Goal: Task Accomplishment & Management: Manage account settings

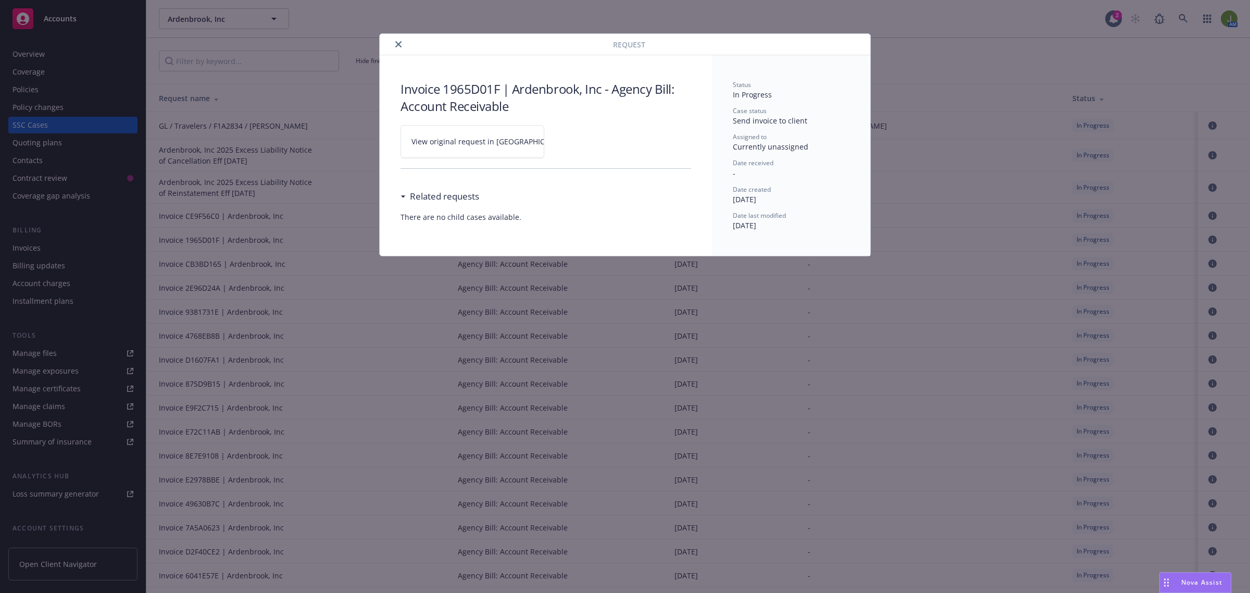
click at [405, 43] on div at bounding box center [498, 44] width 229 height 12
click at [397, 44] on icon "close" at bounding box center [398, 44] width 6 height 6
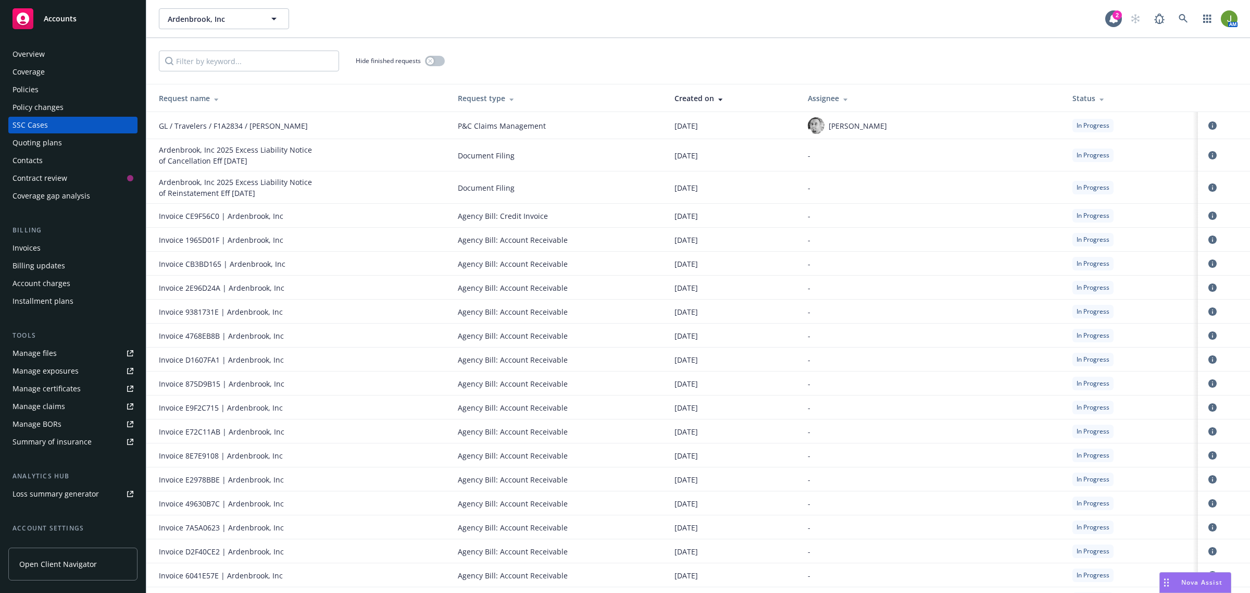
click at [49, 53] on div "Overview" at bounding box center [72, 54] width 121 height 17
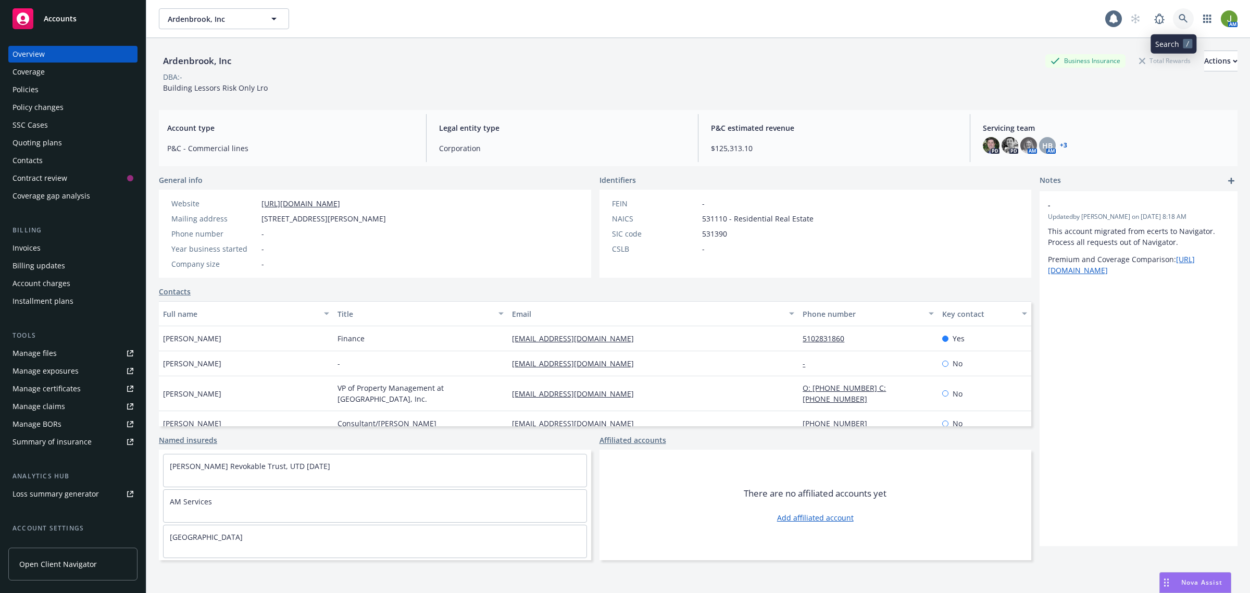
click at [1178, 22] on icon at bounding box center [1182, 18] width 9 height 9
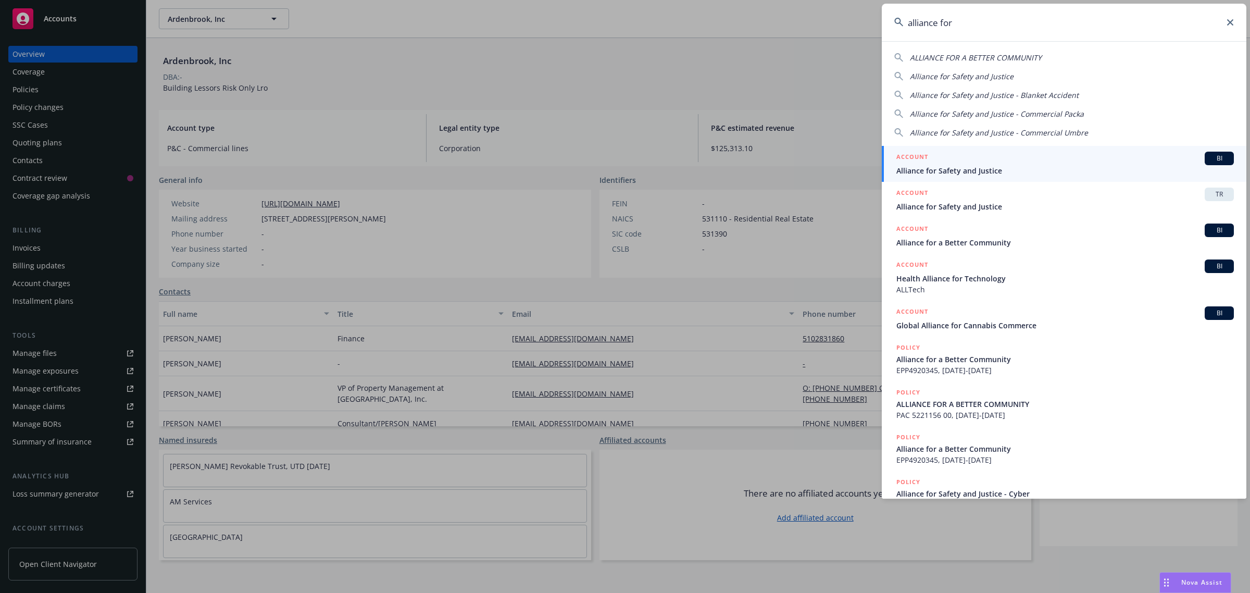
type input "alliance for"
click at [1009, 165] on span "Alliance for Safety and Justice" at bounding box center [1064, 170] width 337 height 11
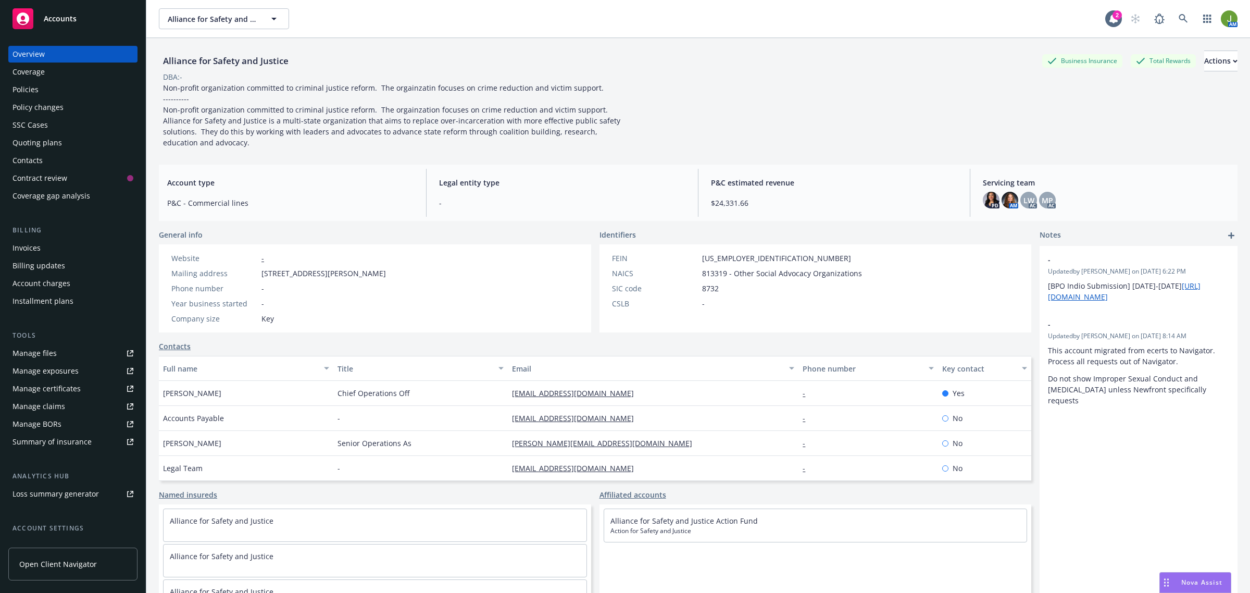
click at [69, 86] on div "Policies" at bounding box center [72, 89] width 121 height 17
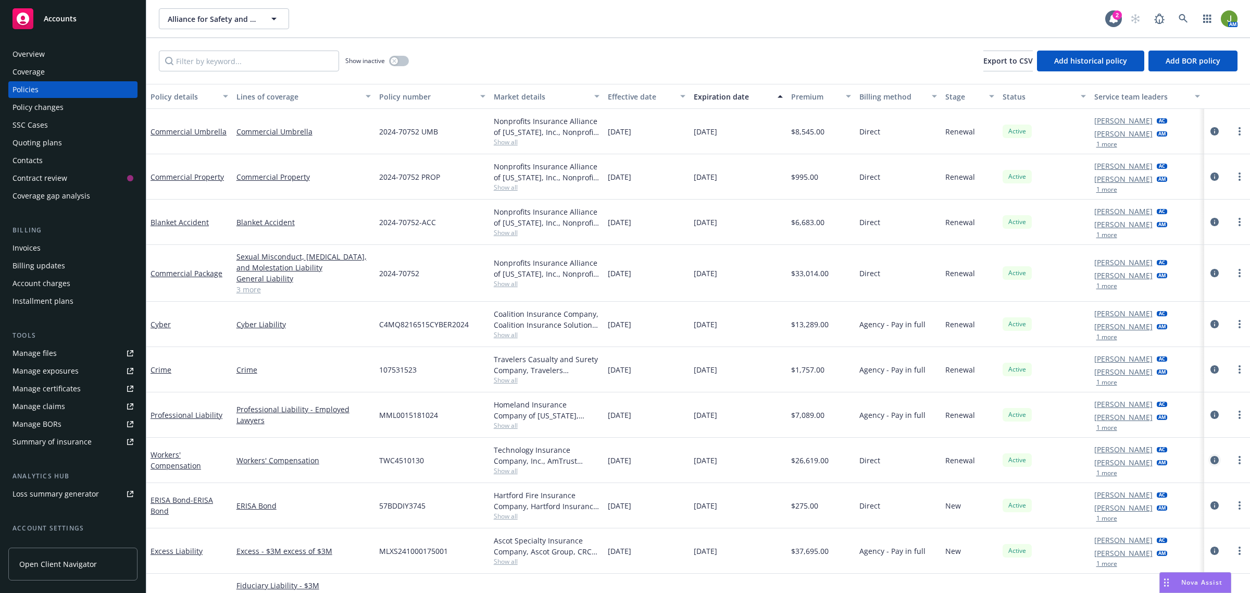
click at [1210, 462] on icon "circleInformation" at bounding box center [1214, 460] width 8 height 8
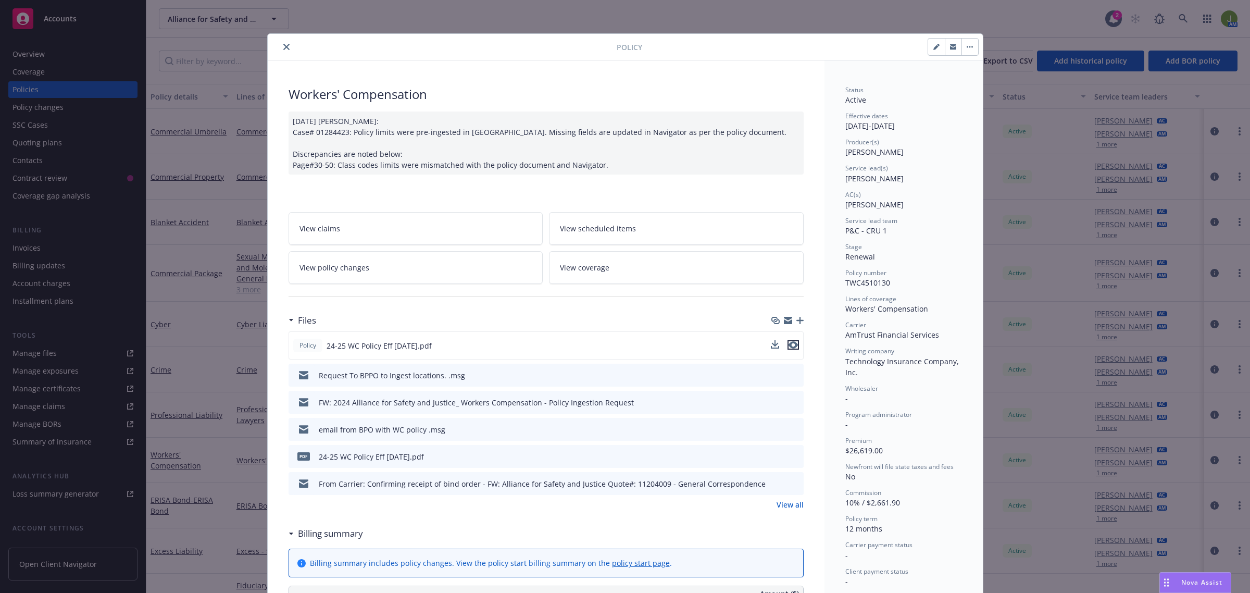
click at [790, 348] on icon "preview file" at bounding box center [792, 344] width 9 height 7
click at [283, 48] on icon "close" at bounding box center [286, 47] width 6 height 6
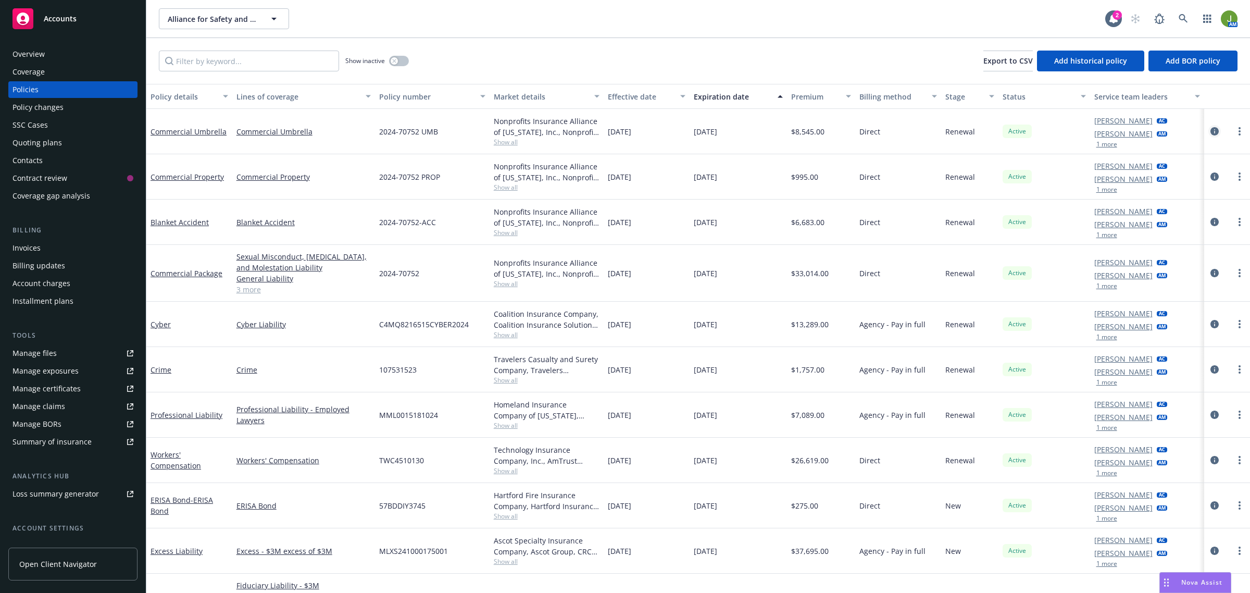
click at [1210, 130] on icon "circleInformation" at bounding box center [1214, 131] width 8 height 8
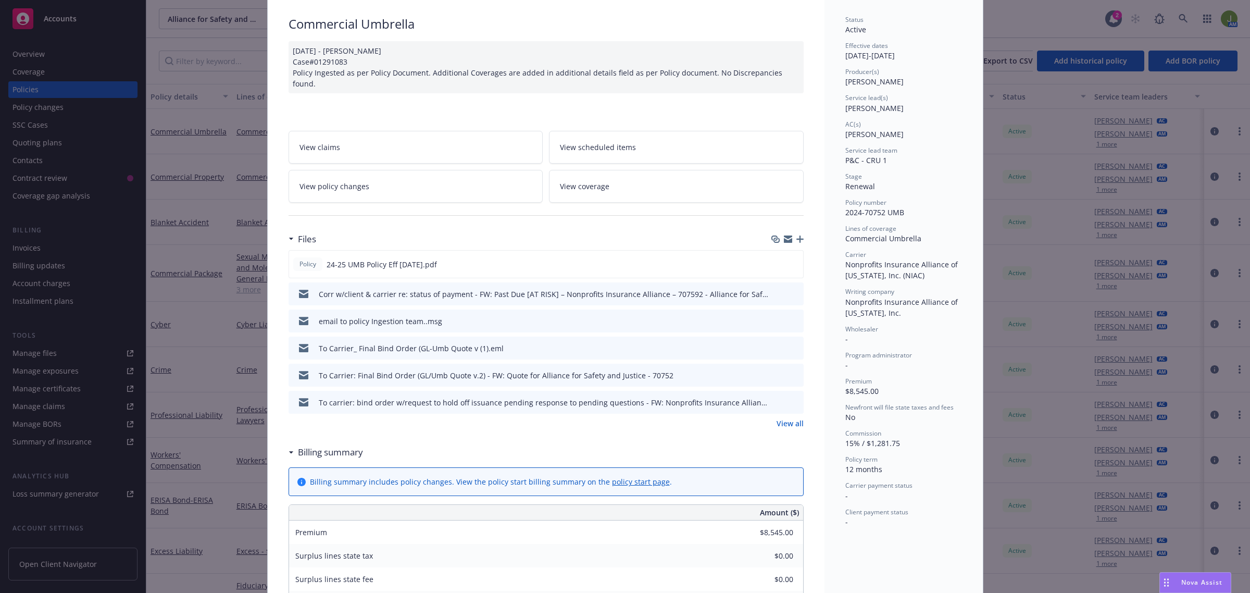
scroll to position [65, 0]
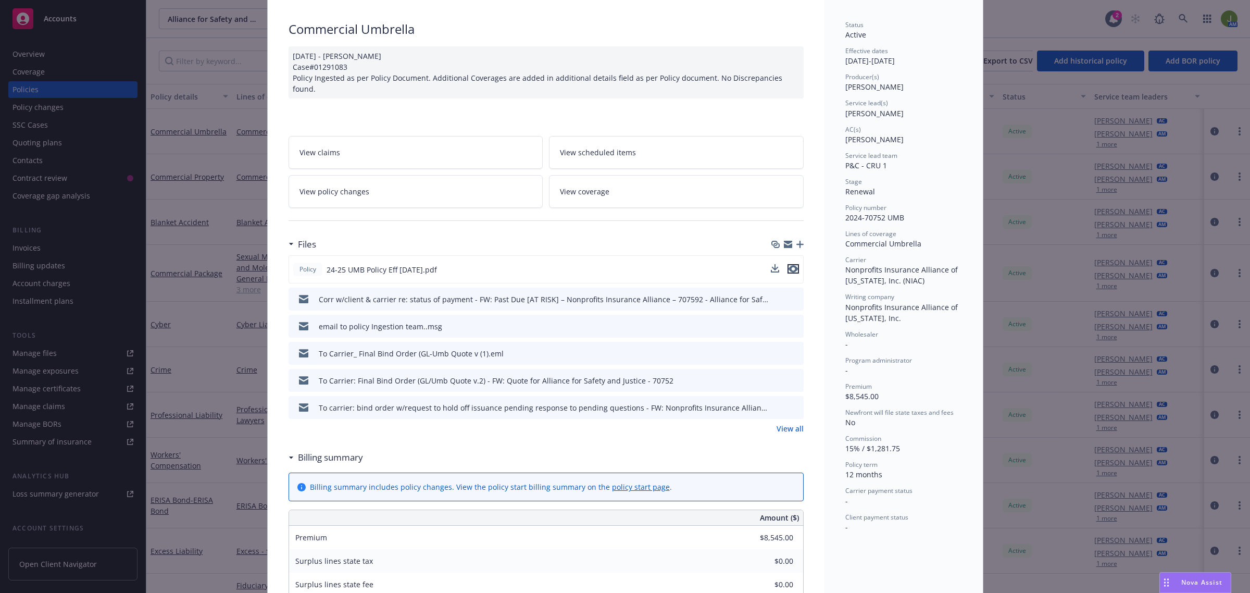
click at [788, 265] on icon "preview file" at bounding box center [792, 268] width 9 height 7
click at [386, 177] on link "View policy changes" at bounding box center [415, 191] width 255 height 33
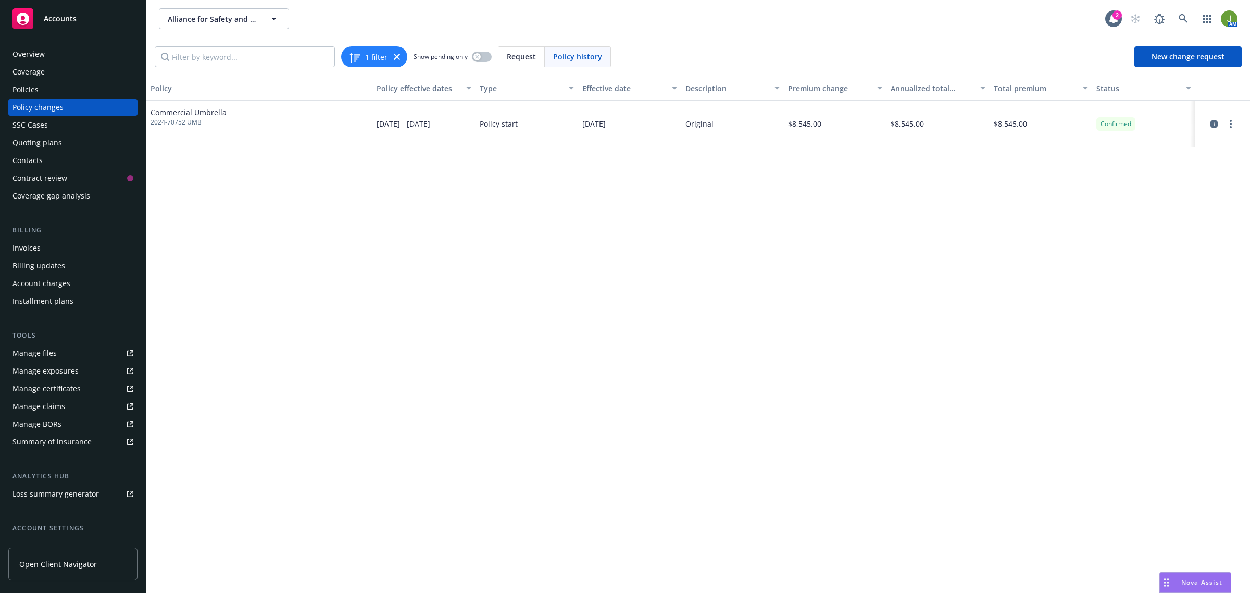
click at [21, 139] on div "Quoting plans" at bounding box center [36, 142] width 49 height 17
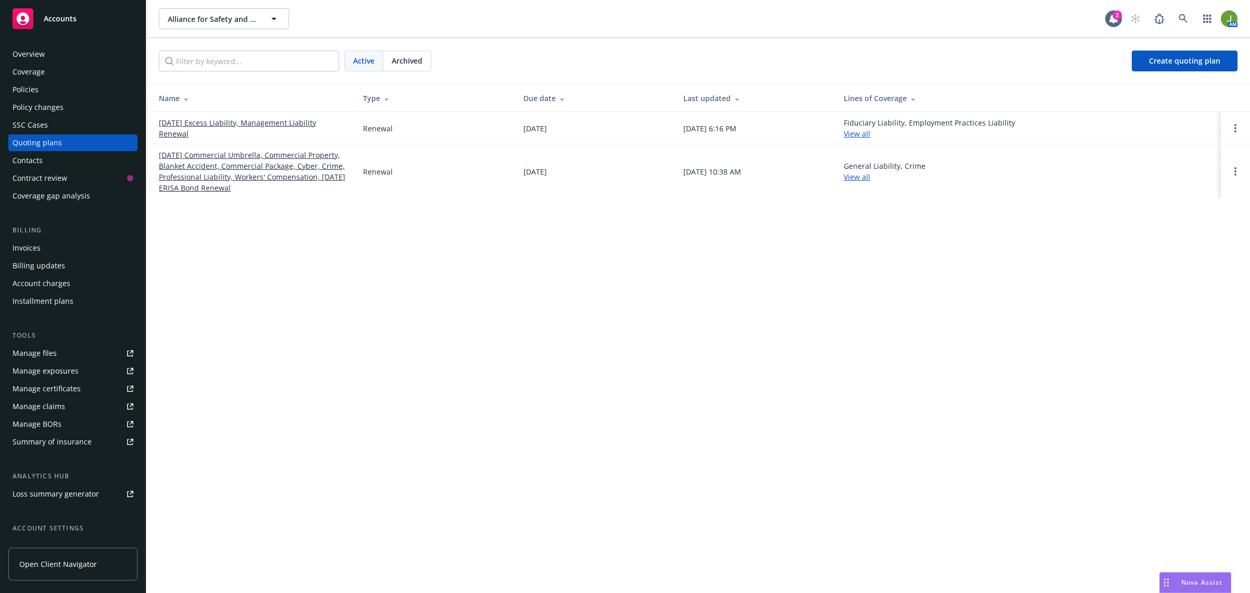
click at [216, 168] on link "[DATE] Commercial Umbrella, Commercial Property, Blanket Accident, Commercial P…" at bounding box center [252, 171] width 187 height 44
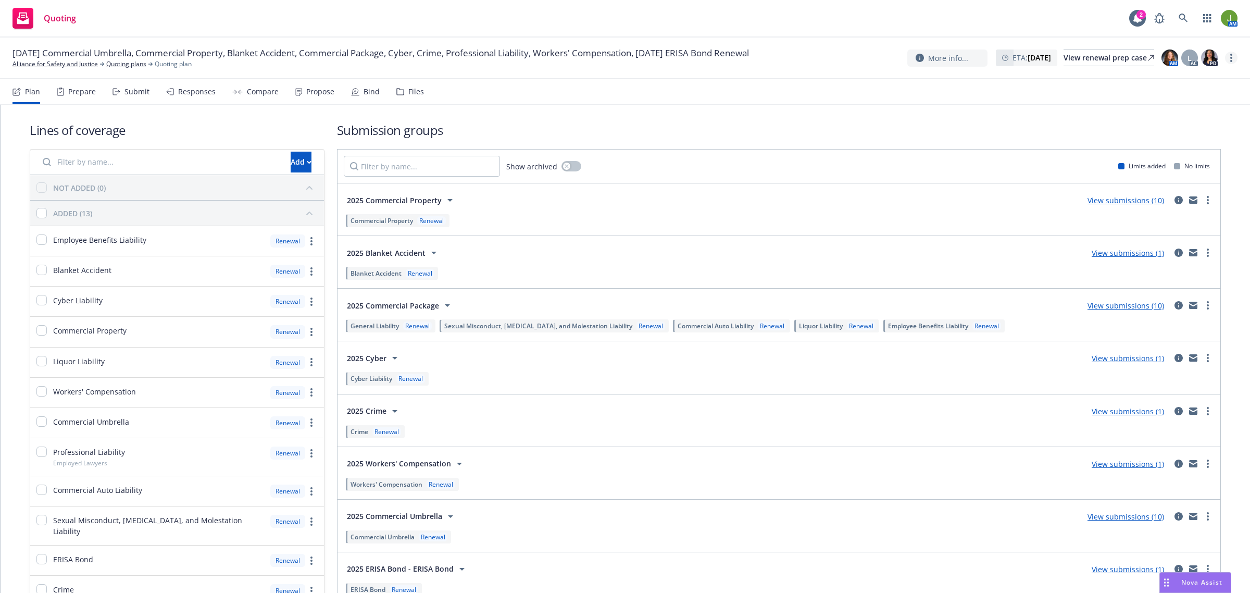
click at [1230, 58] on circle "more" at bounding box center [1231, 58] width 2 height 2
click at [1188, 81] on link "Copy logging email" at bounding box center [1179, 79] width 116 height 21
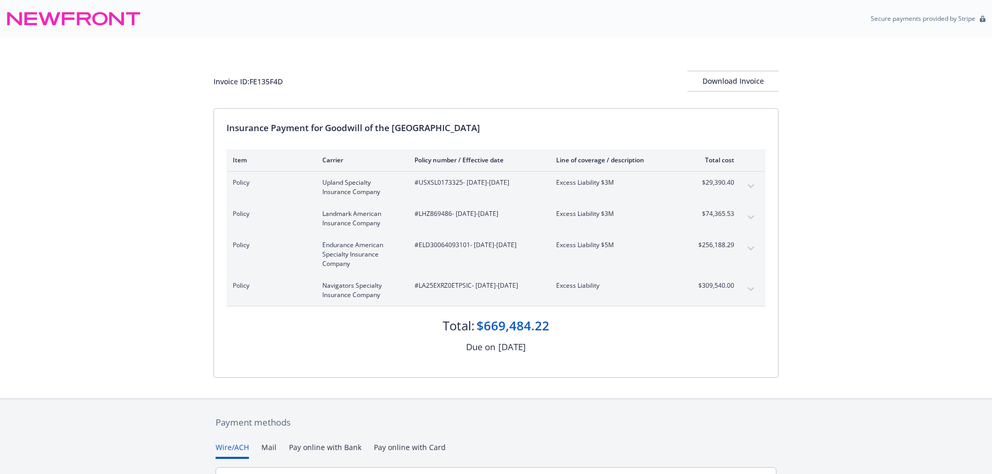
click at [749, 247] on icon "expand content" at bounding box center [751, 249] width 6 height 4
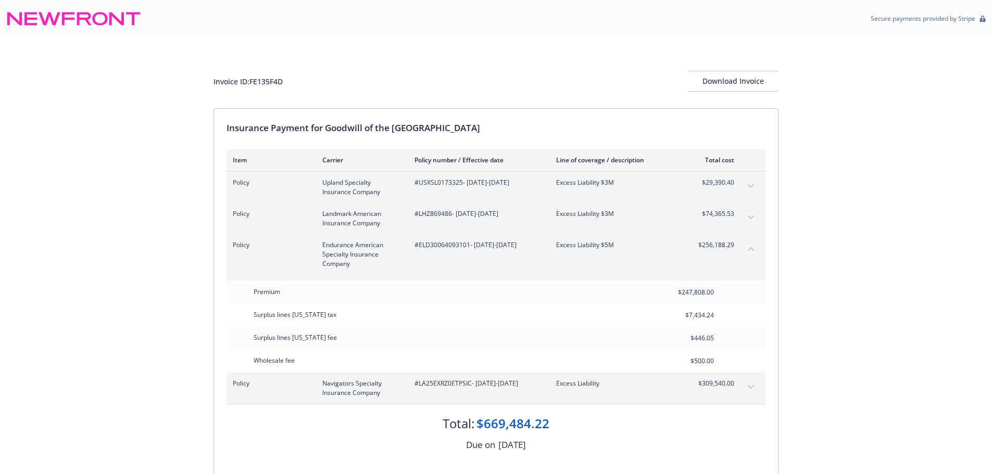
click at [747, 383] on button "expand content" at bounding box center [751, 387] width 17 height 17
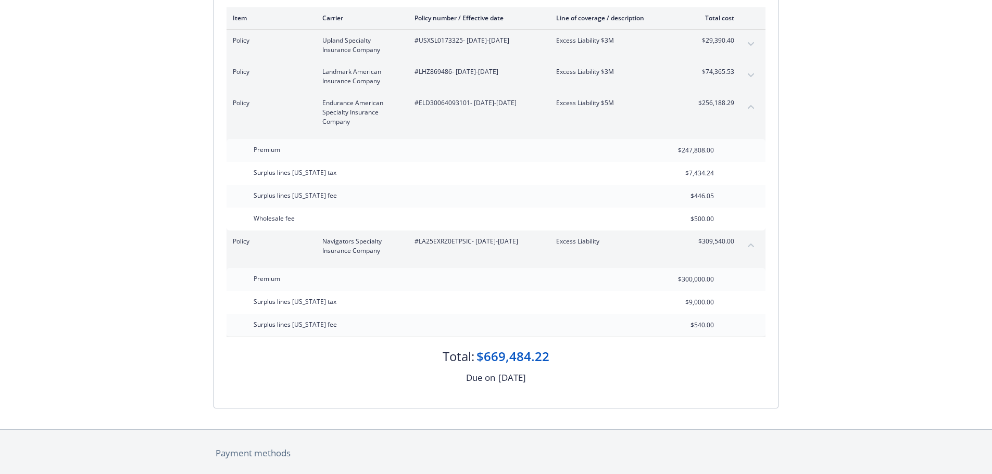
scroll to position [156, 0]
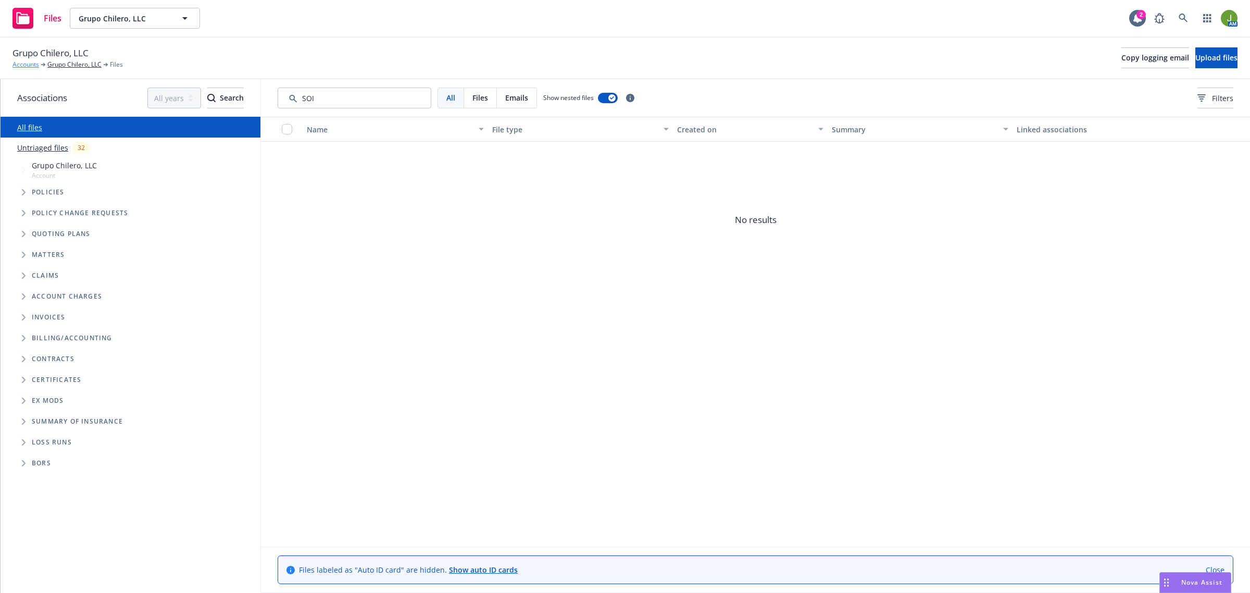
click at [24, 61] on link "Accounts" at bounding box center [25, 64] width 27 height 9
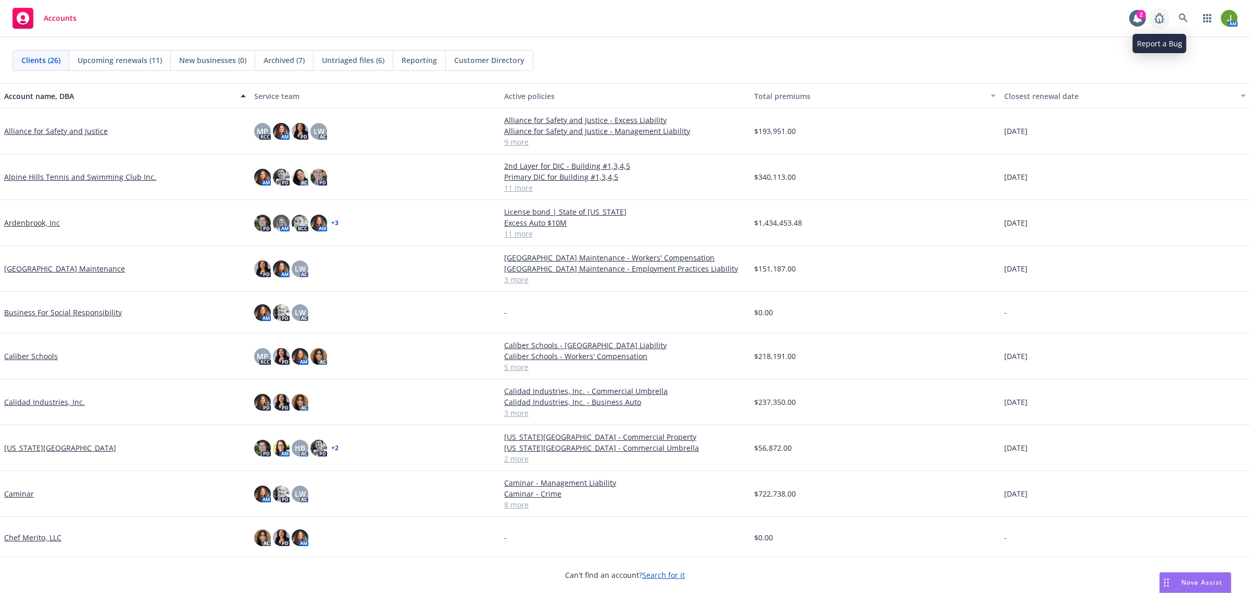
click at [1159, 19] on icon at bounding box center [1159, 18] width 12 height 12
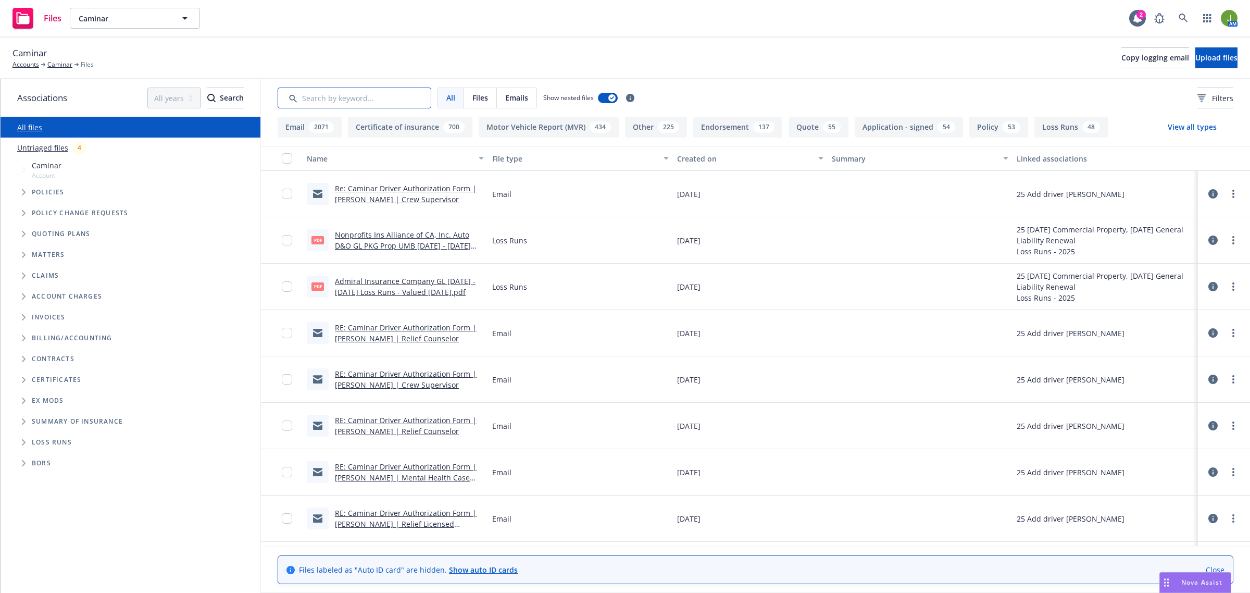
click at [351, 96] on input "Search by keyword..." at bounding box center [355, 97] width 154 height 21
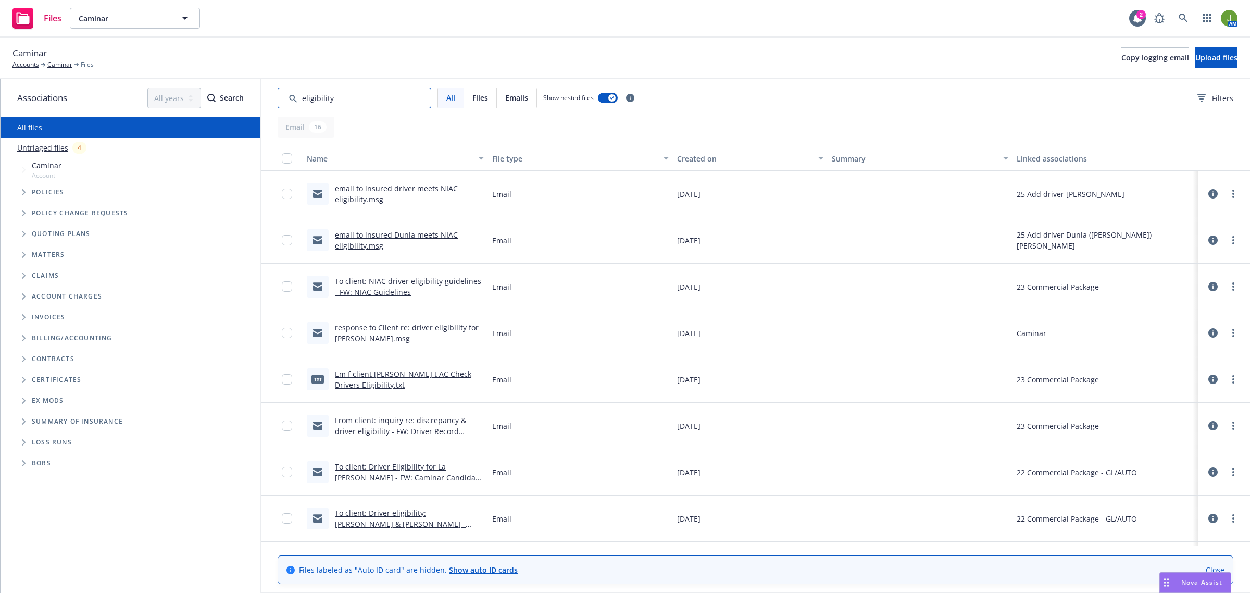
drag, startPoint x: 340, startPoint y: 103, endPoint x: 253, endPoint y: 103, distance: 87.5
click at [253, 103] on div "Associations All years 2027 2026 2025 2024 2023 2022 2021 2020 2019 2018 2017 2…" at bounding box center [625, 335] width 1249 height 513
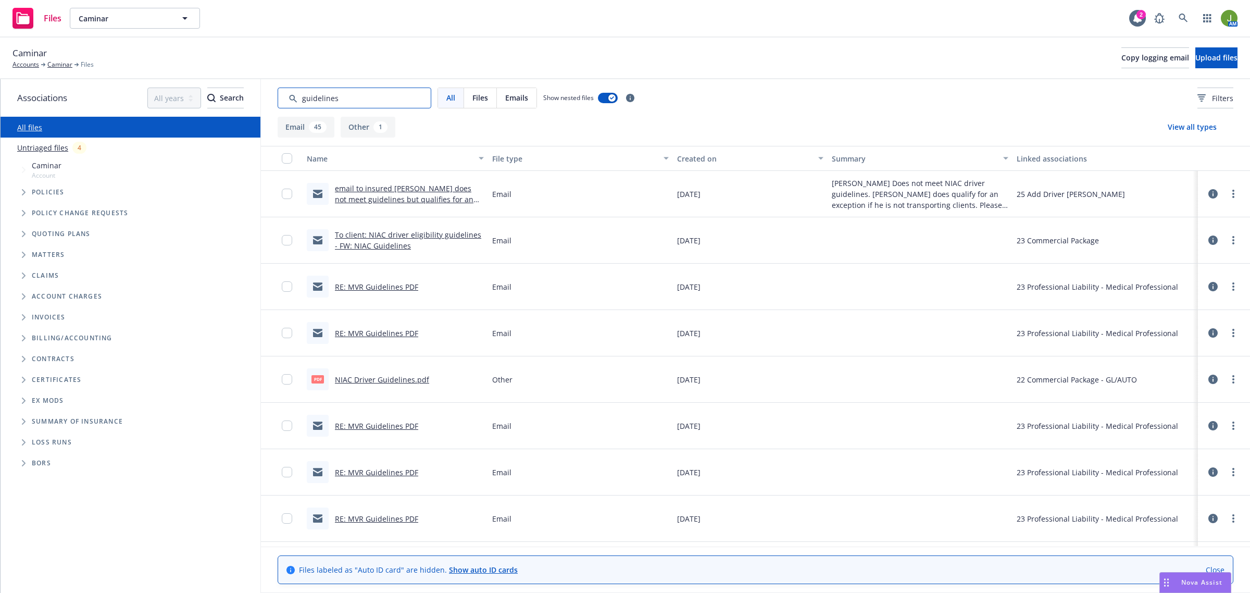
type input "guidelines"
click at [686, 159] on div "Created on" at bounding box center [744, 158] width 134 height 11
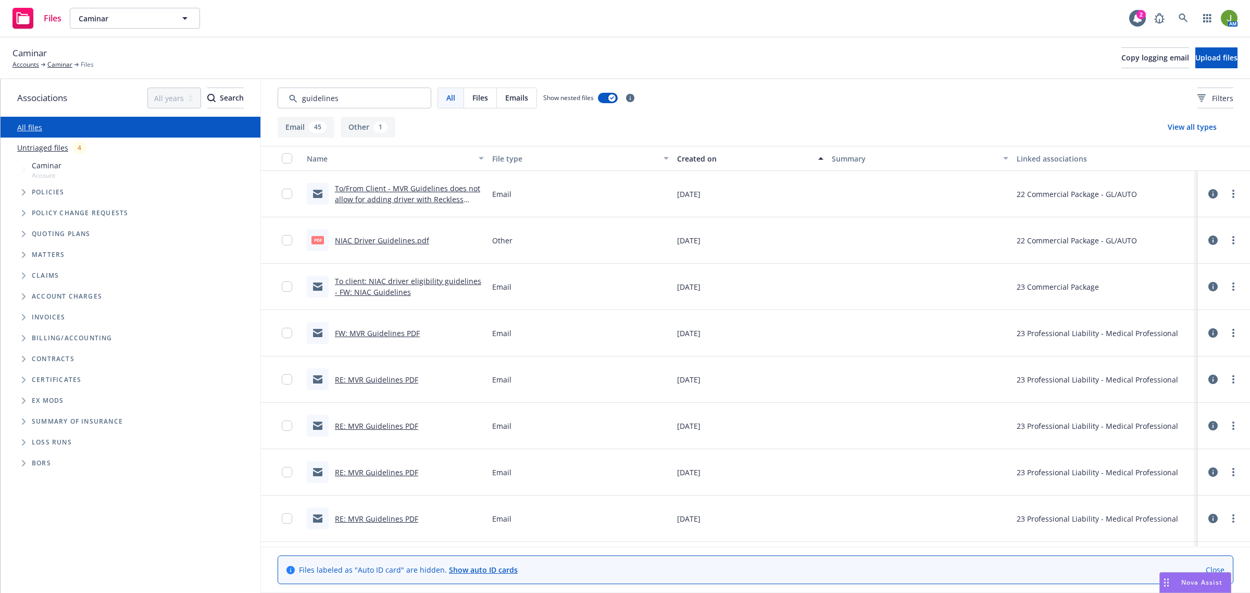
click at [686, 159] on div "Created on" at bounding box center [744, 158] width 134 height 11
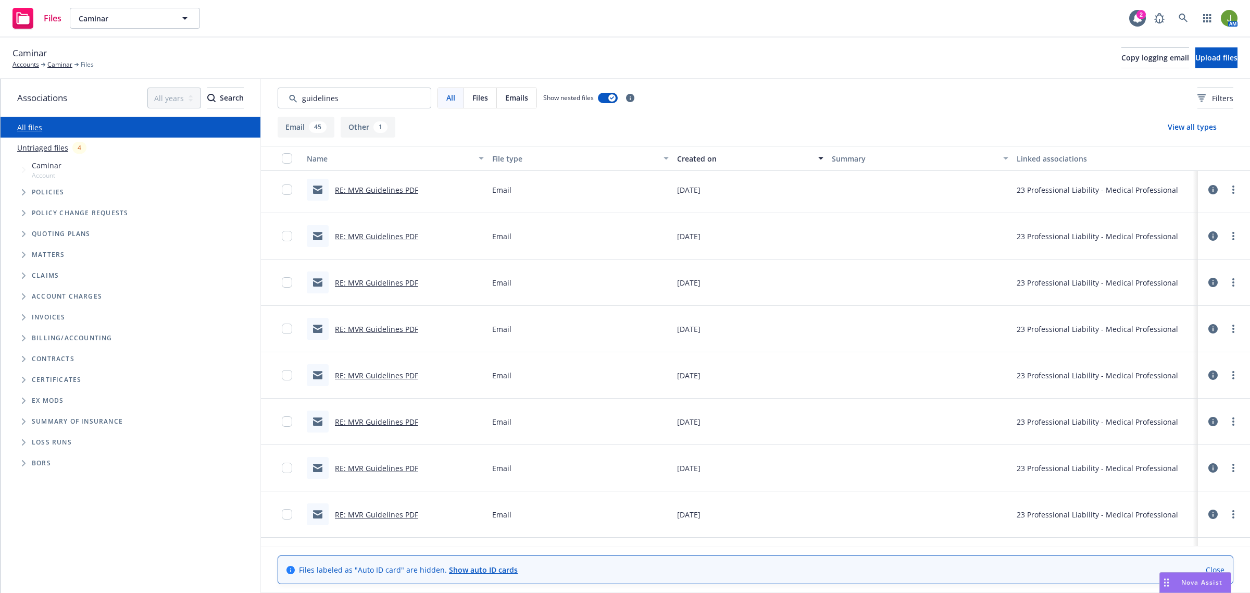
scroll to position [1739, 0]
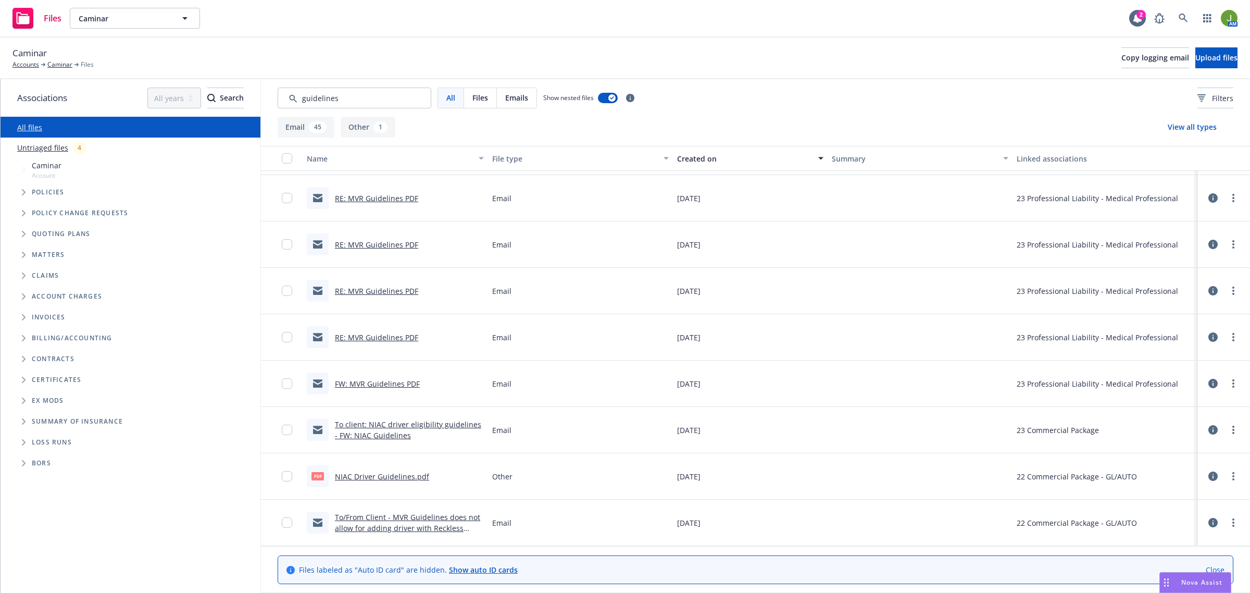
click at [373, 472] on link "NIAC Driver Guidelines.pdf" at bounding box center [382, 476] width 94 height 10
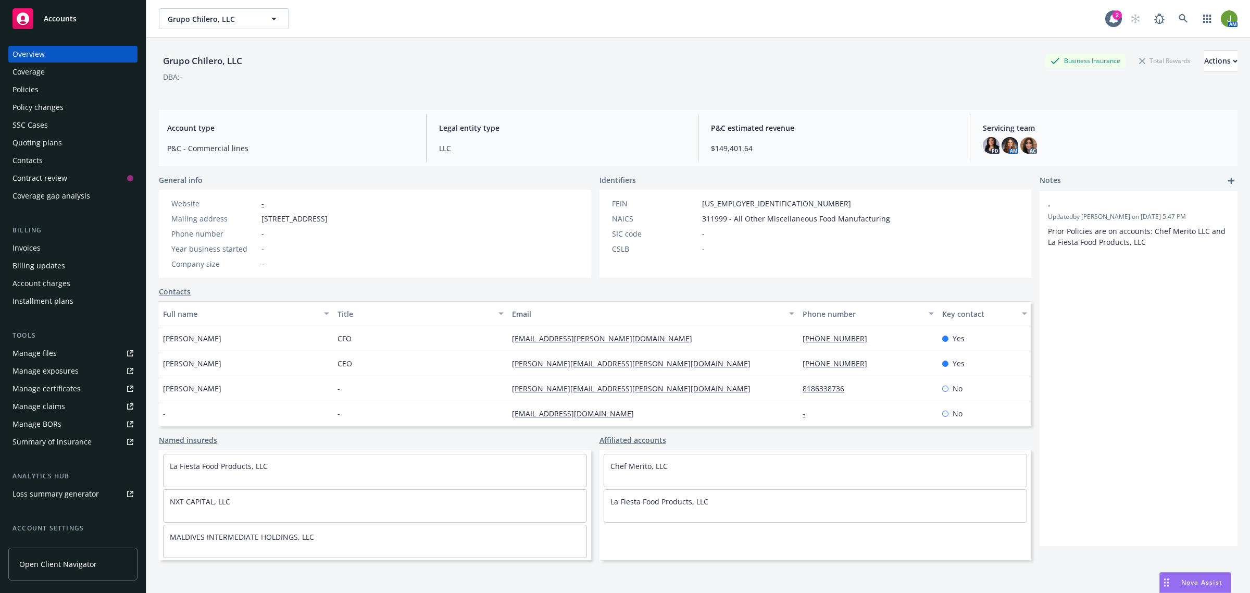
click at [86, 95] on div "Policies" at bounding box center [72, 89] width 121 height 17
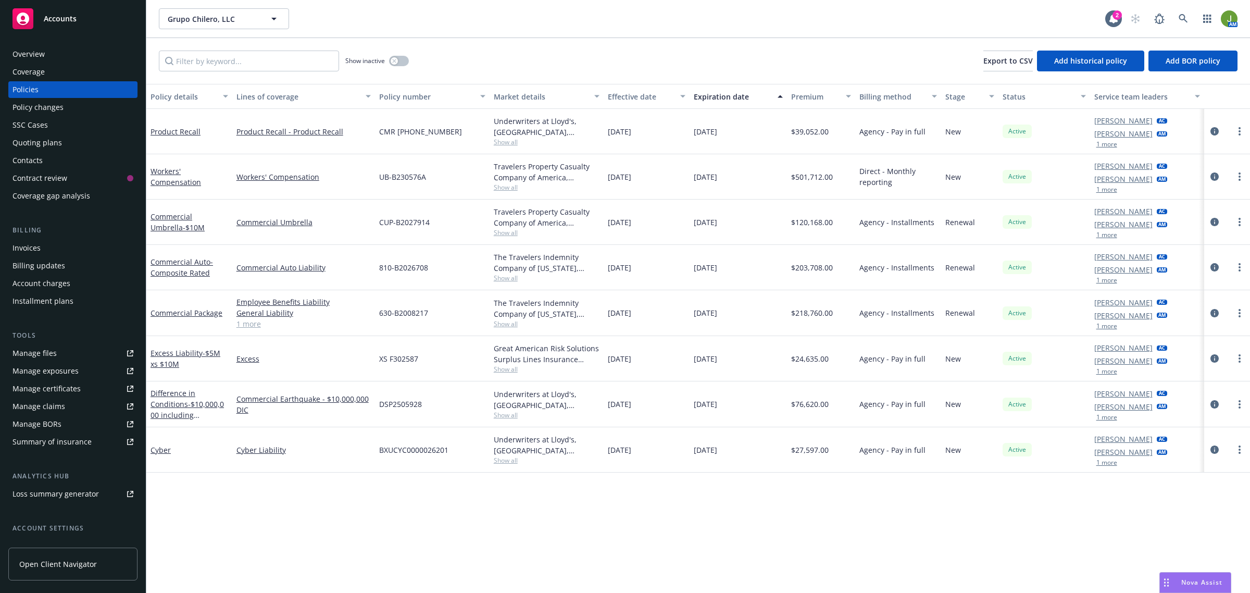
click at [61, 347] on link "Manage files" at bounding box center [72, 353] width 129 height 17
click at [1182, 19] on icon at bounding box center [1182, 18] width 9 height 9
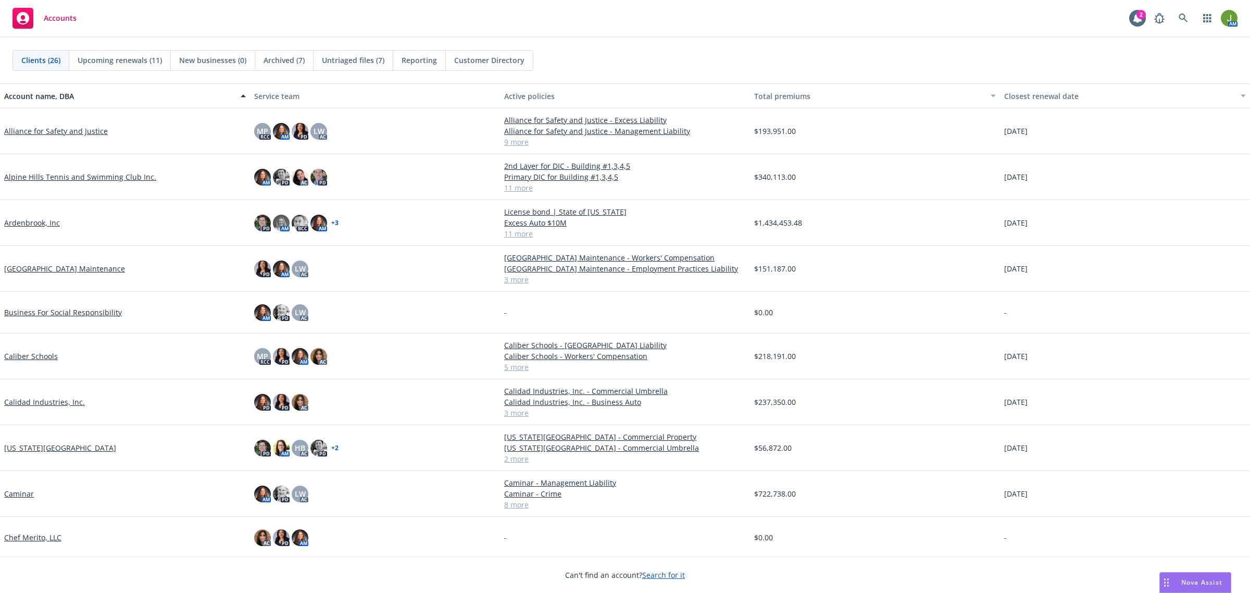
click at [28, 128] on link "Alliance for Safety and Justice" at bounding box center [56, 130] width 104 height 11
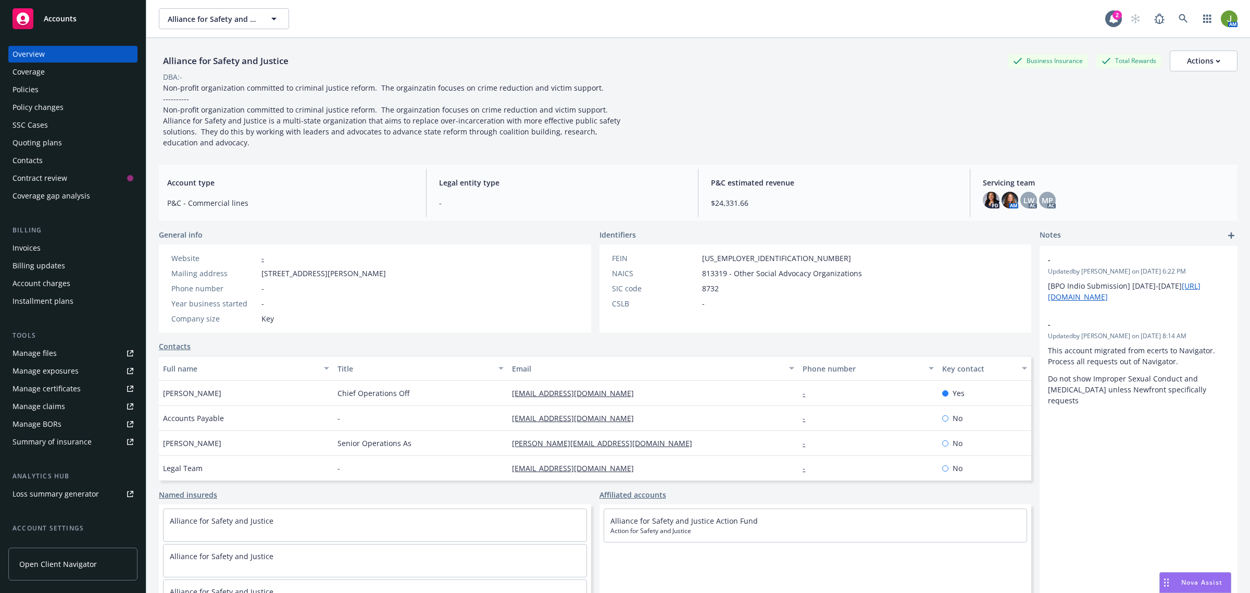
click at [55, 141] on div "Quoting plans" at bounding box center [36, 142] width 49 height 17
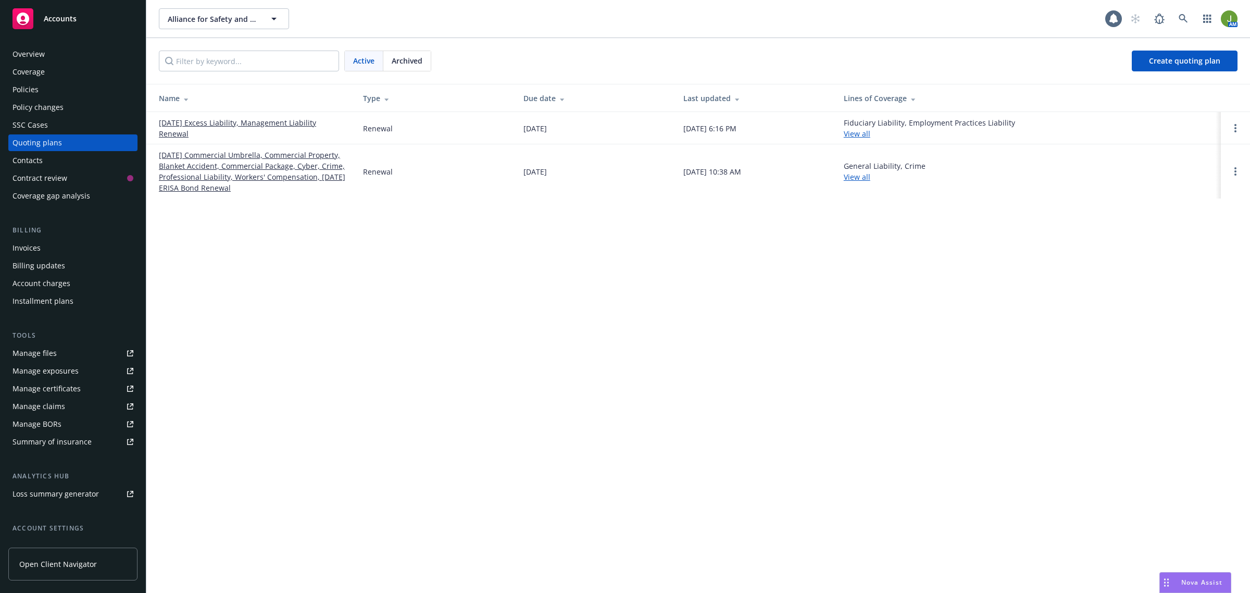
click at [256, 162] on link "[DATE] Commercial Umbrella, Commercial Property, Blanket Accident, Commercial P…" at bounding box center [252, 171] width 187 height 44
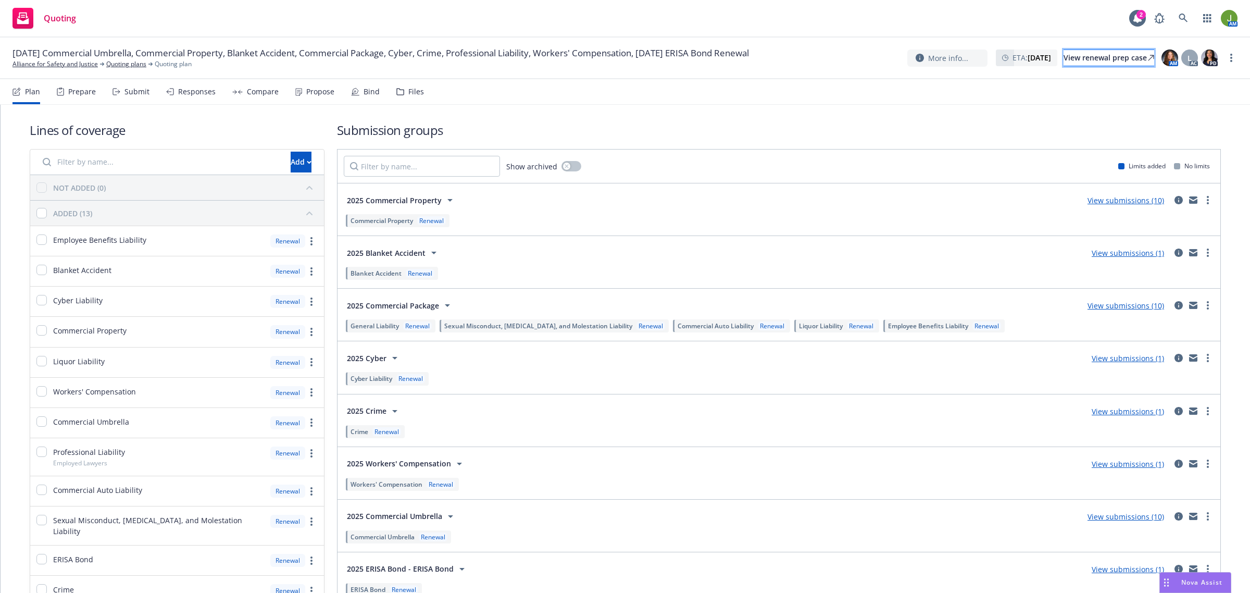
click at [1086, 62] on div "View renewal prep case" at bounding box center [1108, 58] width 91 height 16
